Goal: Task Accomplishment & Management: Use online tool/utility

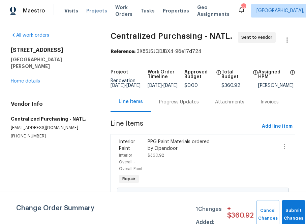
click at [86, 9] on span "Projects" at bounding box center [96, 10] width 21 height 7
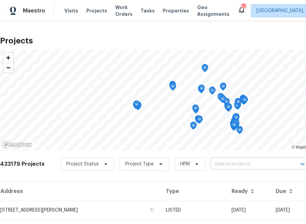
click at [242, 164] on input "text" at bounding box center [249, 164] width 77 height 10
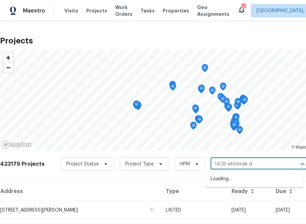
type input "[STREET_ADDRESS]"
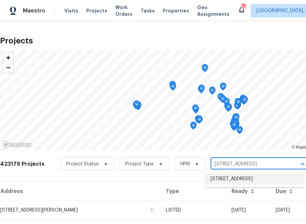
click at [221, 181] on li "[STREET_ADDRESS]" at bounding box center [254, 179] width 98 height 11
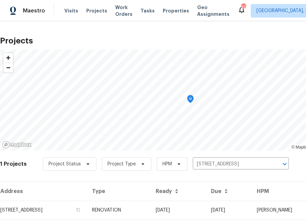
scroll to position [17, 0]
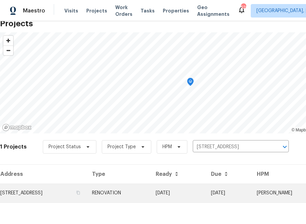
click at [54, 193] on td "[STREET_ADDRESS]" at bounding box center [43, 193] width 87 height 19
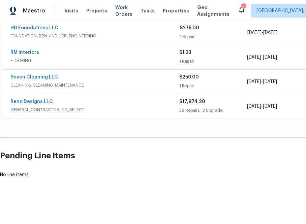
scroll to position [130, 75]
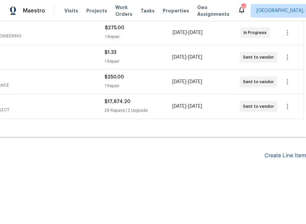
click at [290, 159] on div "Create Line Item" at bounding box center [285, 156] width 41 height 6
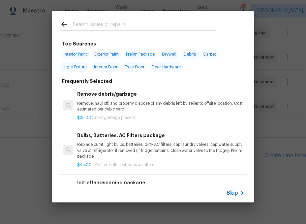
click at [227, 194] on span "Skip" at bounding box center [232, 193] width 11 height 7
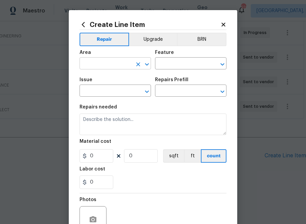
click at [123, 62] on input "text" at bounding box center [106, 64] width 53 height 10
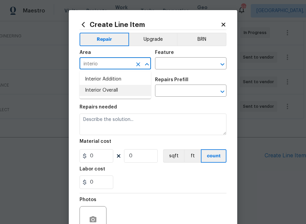
click at [115, 87] on li "Interior Overall" at bounding box center [115, 90] width 71 height 11
type input "Interior Overall"
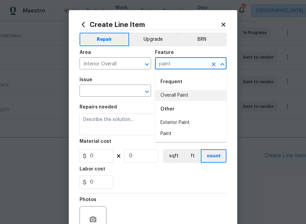
click at [188, 94] on li "Overall Paint" at bounding box center [190, 95] width 71 height 11
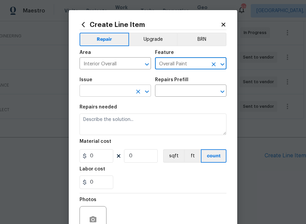
type input "Overall Paint"
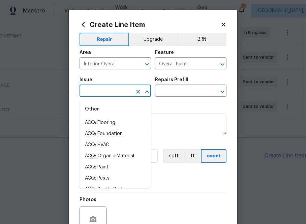
click at [110, 96] on input "text" at bounding box center [106, 91] width 53 height 10
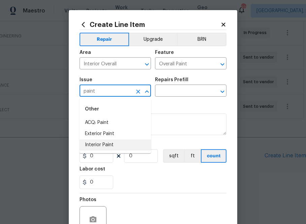
click at [101, 147] on li "Interior Paint" at bounding box center [115, 145] width 71 height 11
type input "Interior Paint"
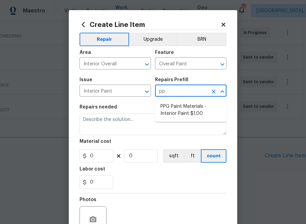
type input "ppg"
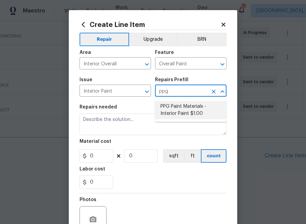
click at [178, 110] on li "PPG Paint Materials - Interior Paint $1.00" at bounding box center [190, 110] width 71 height 18
type input "PPG Paint Materials - Interior Paint $1.00"
type textarea "PPG Paint Materials ordered by Opendoor"
type input "1"
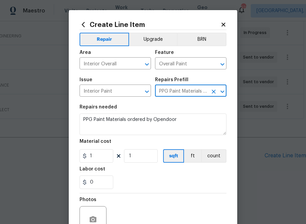
type input "PPG Paint Materials - Interior Paint $1.00"
click at [96, 155] on input "1" at bounding box center [97, 155] width 34 height 13
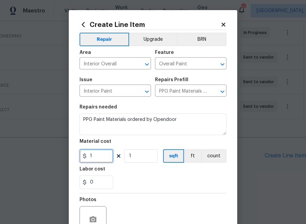
click at [96, 155] on input "1" at bounding box center [97, 155] width 34 height 13
paste input "940.99"
type input "940.99"
click at [147, 173] on div "Labor cost" at bounding box center [153, 171] width 147 height 9
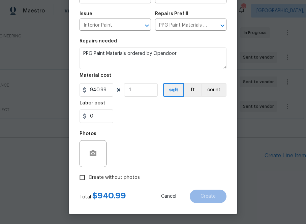
click at [110, 175] on span "Create without photos" at bounding box center [114, 177] width 51 height 7
click at [89, 175] on input "Create without photos" at bounding box center [82, 177] width 13 height 13
checkbox input "true"
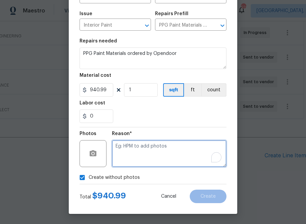
click at [147, 156] on textarea "To enrich screen reader interactions, please activate Accessibility in Grammarl…" at bounding box center [169, 153] width 115 height 27
type textarea "n.a"
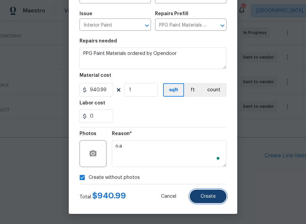
click at [210, 192] on button "Create" at bounding box center [208, 196] width 37 height 13
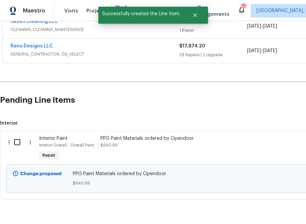
scroll to position [207, 0]
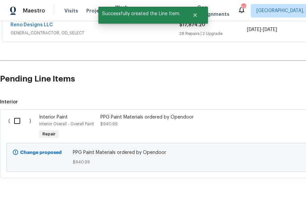
click at [15, 124] on input "checkbox" at bounding box center [19, 121] width 19 height 14
checkbox input "true"
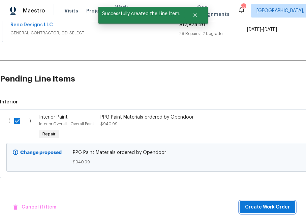
click at [262, 205] on span "Create Work Order" at bounding box center [267, 207] width 45 height 8
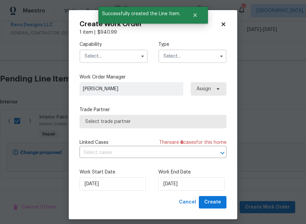
click at [128, 62] on input "text" at bounding box center [114, 56] width 68 height 13
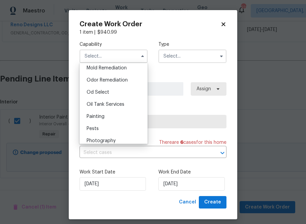
scroll to position [522, 0]
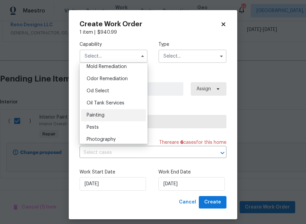
click at [116, 114] on div "Painting" at bounding box center [113, 115] width 65 height 12
type input "Painting"
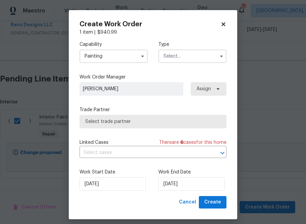
click at [181, 52] on input "text" at bounding box center [193, 56] width 68 height 13
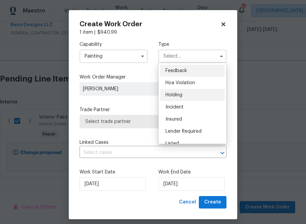
scroll to position [153, 0]
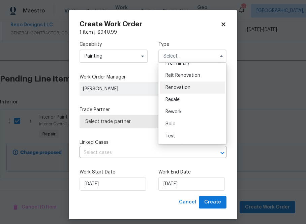
click at [182, 89] on span "Renovation" at bounding box center [178, 87] width 25 height 5
type input "Renovation"
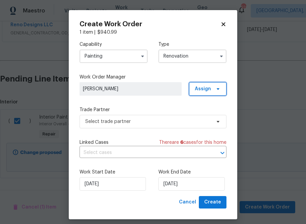
click at [213, 88] on span at bounding box center [216, 88] width 7 height 5
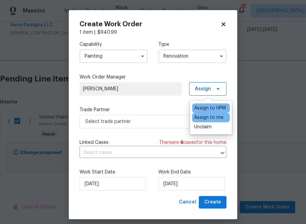
click at [205, 119] on div "Assign to me" at bounding box center [208, 117] width 29 height 7
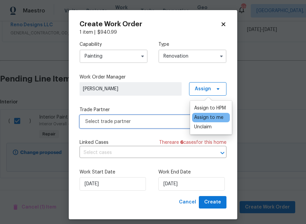
click at [159, 119] on span "Select trade partner" at bounding box center [148, 121] width 126 height 7
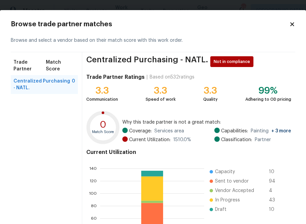
scroll to position [73, 0]
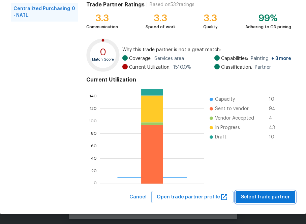
click at [246, 191] on button "Select trade partner" at bounding box center [266, 197] width 60 height 12
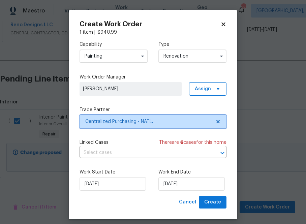
scroll to position [0, 0]
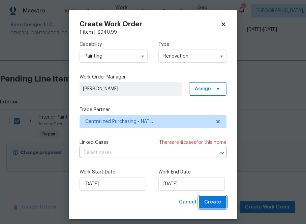
click at [213, 199] on span "Create" at bounding box center [212, 202] width 17 height 8
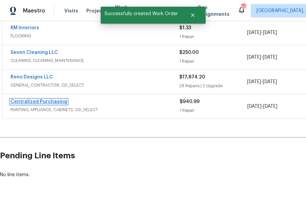
click at [35, 102] on link "Centralized Purchasing" at bounding box center [38, 101] width 57 height 5
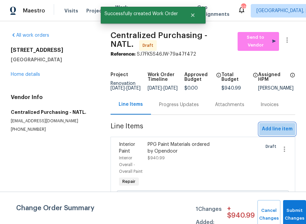
click at [279, 130] on span "Add line item" at bounding box center [277, 129] width 31 height 8
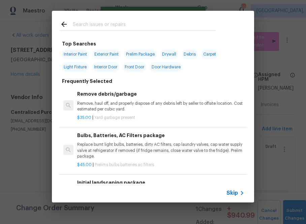
click at [234, 195] on span "Skip" at bounding box center [232, 193] width 11 height 7
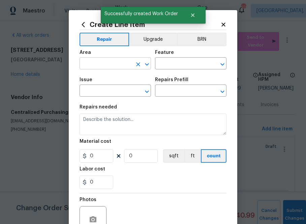
click at [116, 63] on input "text" at bounding box center [106, 64] width 53 height 10
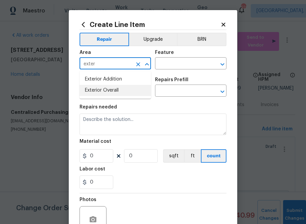
click at [112, 90] on li "Exterior Overall" at bounding box center [115, 90] width 71 height 11
type input "Exterior Overall"
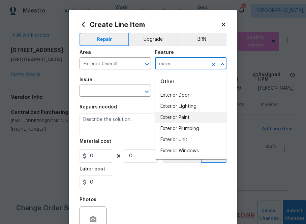
click at [171, 120] on li "Exterior Paint" at bounding box center [190, 117] width 71 height 11
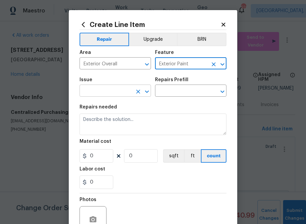
type input "Exterior Paint"
click at [130, 90] on input "text" at bounding box center [106, 91] width 53 height 10
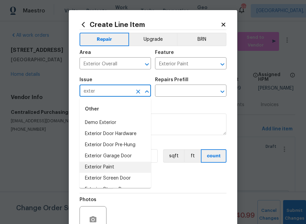
click at [116, 165] on li "Exterior Paint" at bounding box center [115, 167] width 71 height 11
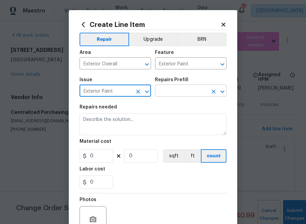
type input "Exterior Paint"
click at [181, 96] on input "text" at bounding box center [181, 91] width 53 height 10
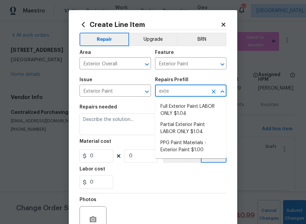
type input "exter"
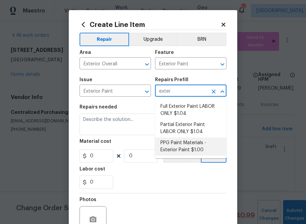
click at [183, 144] on li "PPG Paint Materials - Exterior Paint $1.00" at bounding box center [190, 147] width 71 height 18
type input "Overall Paint"
type input "PPG Paint Materials - Exterior Paint $1.00"
type textarea "PPG Paint Materials ordered by Opendoor"
type input "1"
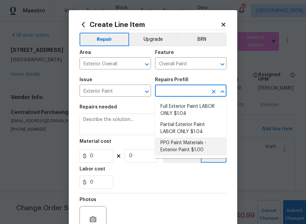
type input "1"
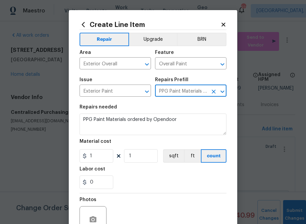
type input "PPG Paint Materials - Exterior Paint $1.00"
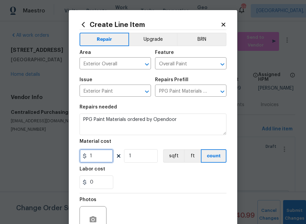
click at [107, 149] on input "1" at bounding box center [97, 155] width 34 height 13
paste input "367.44"
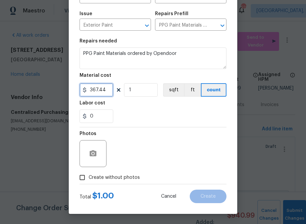
type input "367.44"
click at [130, 181] on span "Create without photos" at bounding box center [114, 177] width 51 height 7
click at [89, 181] on input "Create without photos" at bounding box center [82, 177] width 13 height 13
checkbox input "true"
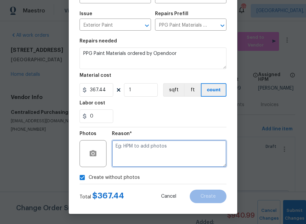
click at [149, 158] on textarea at bounding box center [169, 153] width 115 height 27
type textarea "n.a"
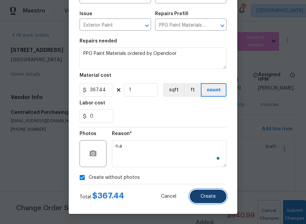
click at [214, 199] on span "Create" at bounding box center [208, 196] width 15 height 5
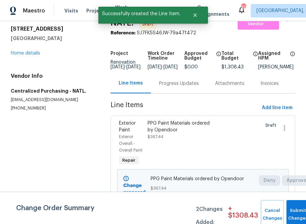
scroll to position [24, 0]
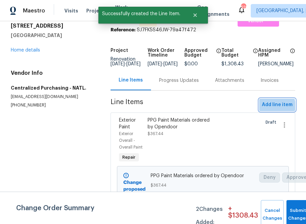
click at [265, 109] on span "Add line item" at bounding box center [277, 105] width 31 height 8
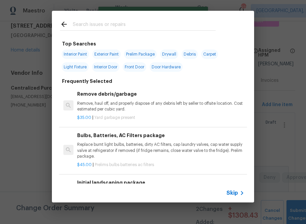
click at [233, 190] on span "Skip" at bounding box center [232, 193] width 11 height 7
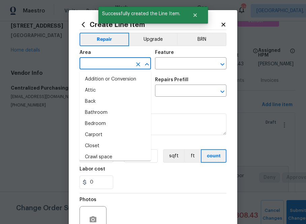
click at [130, 63] on input "text" at bounding box center [106, 64] width 53 height 10
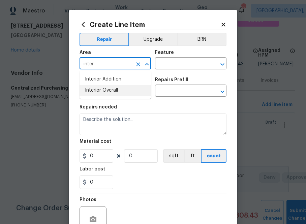
click at [122, 85] on li "Interior Overall" at bounding box center [115, 90] width 71 height 11
type input "Interior Overall"
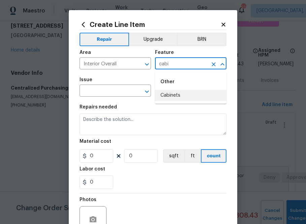
click at [157, 99] on li "Cabinets" at bounding box center [190, 95] width 71 height 11
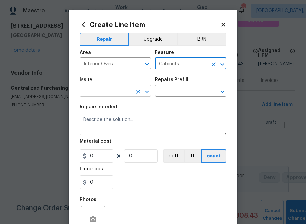
type input "Cabinets"
click at [118, 96] on input "text" at bounding box center [106, 91] width 53 height 10
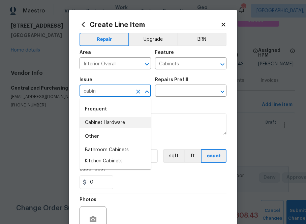
click at [102, 119] on li "Cabinet Hardware" at bounding box center [115, 122] width 71 height 11
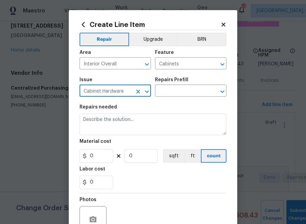
type input "Cabinet Hardware"
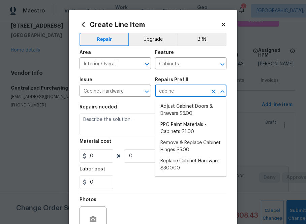
type input "cabinet"
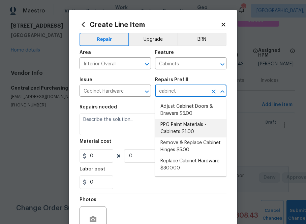
click at [185, 133] on li "PPG Paint Materials - Cabinets $1.00" at bounding box center [190, 128] width 71 height 18
type input "PPG Paint Materials - Cabinets $1.00"
type textarea "PPG Paint Materials ordered by Opendoor"
type input "1"
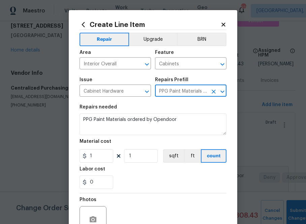
type input "PPG Paint Materials - Cabinets $1.00"
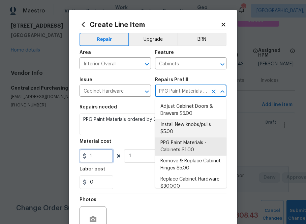
click at [95, 156] on input "1" at bounding box center [97, 155] width 34 height 13
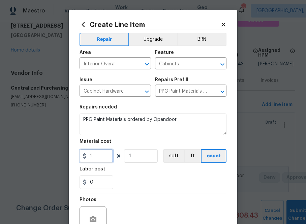
click at [95, 156] on input "1" at bounding box center [97, 155] width 34 height 13
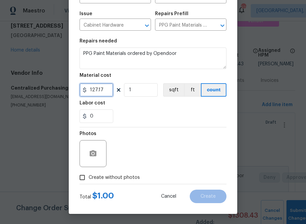
type input "127.17"
click at [102, 179] on span "Create without photos" at bounding box center [114, 177] width 51 height 7
click at [89, 179] on input "Create without photos" at bounding box center [82, 177] width 13 height 13
checkbox input "true"
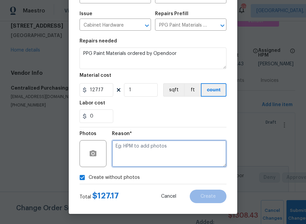
click at [144, 152] on textarea at bounding box center [169, 153] width 115 height 27
type textarea "n.a"
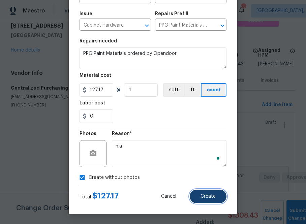
click at [218, 194] on button "Create" at bounding box center [208, 196] width 37 height 13
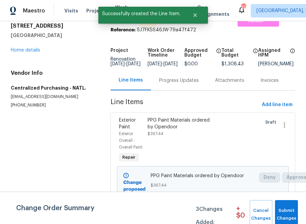
scroll to position [0, 0]
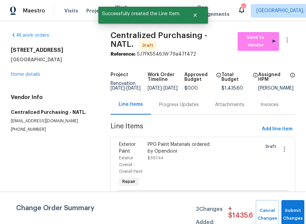
click at [259, 51] on div "Reference: SJ7FK5S46JW-79a47f472" at bounding box center [203, 54] width 185 height 7
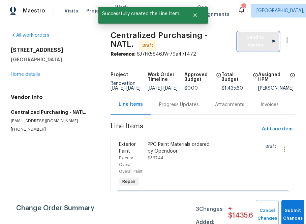
click at [256, 43] on span "Send to Vendor" at bounding box center [258, 42] width 35 height 16
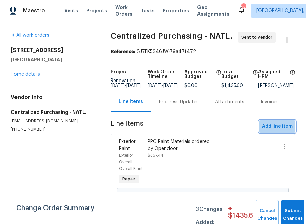
click at [292, 131] on span "Add line item" at bounding box center [277, 126] width 31 height 8
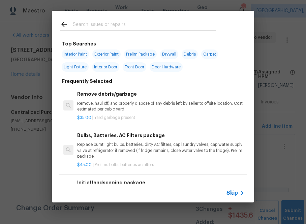
click at [235, 189] on div "Skip" at bounding box center [237, 193] width 20 height 8
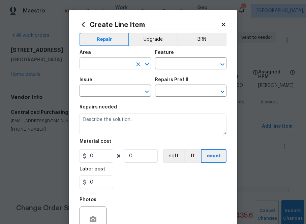
click at [112, 67] on input "text" at bounding box center [106, 64] width 53 height 10
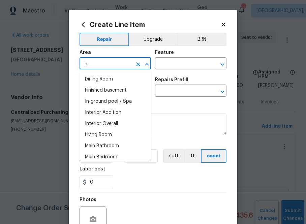
type input "i"
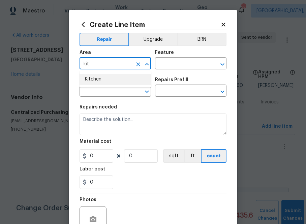
click at [112, 84] on li "Kitchen" at bounding box center [115, 79] width 71 height 11
type input "Kitchen"
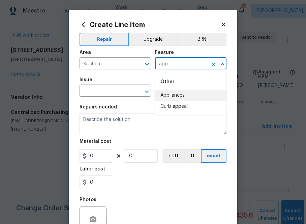
click at [167, 94] on li "Appliances" at bounding box center [190, 95] width 71 height 11
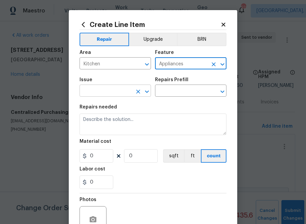
type input "Appliances"
click at [125, 94] on input "text" at bounding box center [106, 91] width 53 height 10
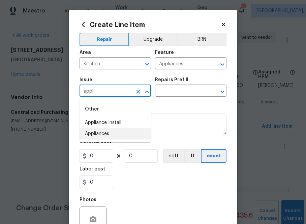
click at [124, 133] on li "Appliances" at bounding box center [115, 133] width 71 height 11
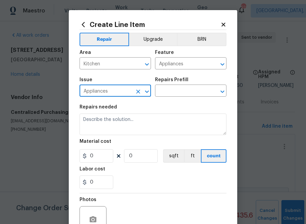
type input "Appliances"
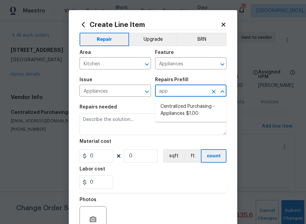
type input "appl"
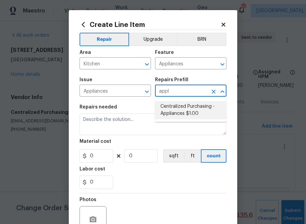
click at [184, 112] on li "Centralized Purchasing - Appliances $1.00" at bounding box center [190, 110] width 71 height 18
type input "Centralized Purchasing - Appliances $1.00"
type textarea "Appliances purchased by Opendoor"
type input "1"
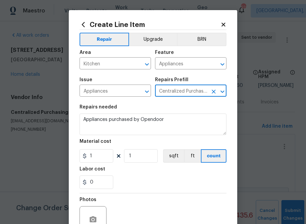
type input "Centralized Purchasing - Appliances $1.00"
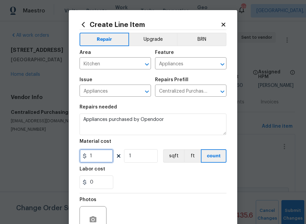
click at [102, 157] on input "1" at bounding box center [97, 155] width 34 height 13
paste input "016.32"
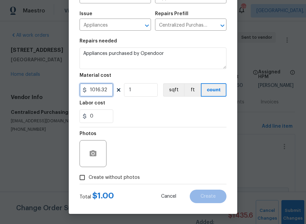
type input "1016.32"
click at [115, 174] on span "Create without photos" at bounding box center [114, 177] width 51 height 7
click at [89, 174] on input "Create without photos" at bounding box center [82, 177] width 13 height 13
checkbox input "true"
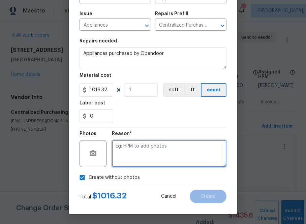
click at [138, 162] on textarea at bounding box center [169, 153] width 115 height 27
type textarea "n.a"
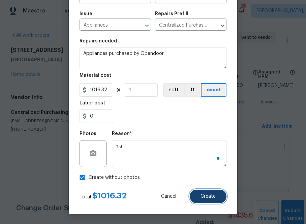
click at [213, 203] on button "Create" at bounding box center [208, 196] width 37 height 13
